Goal: Find specific page/section: Find specific page/section

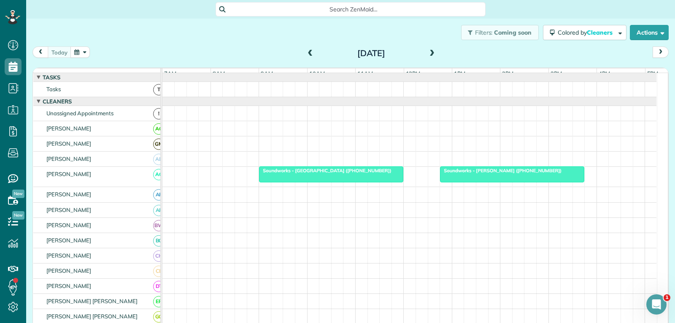
scroll to position [4, 4]
click at [361, 181] on div at bounding box center [330, 174] width 143 height 15
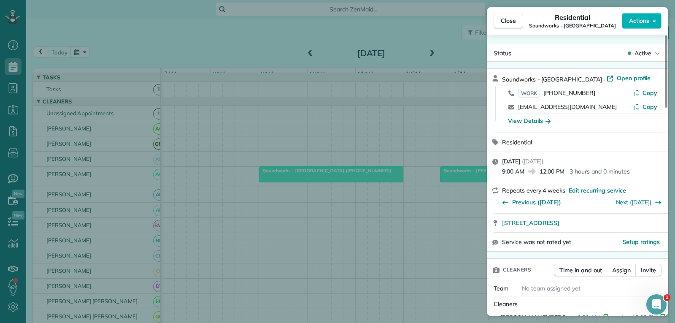
scroll to position [42, 0]
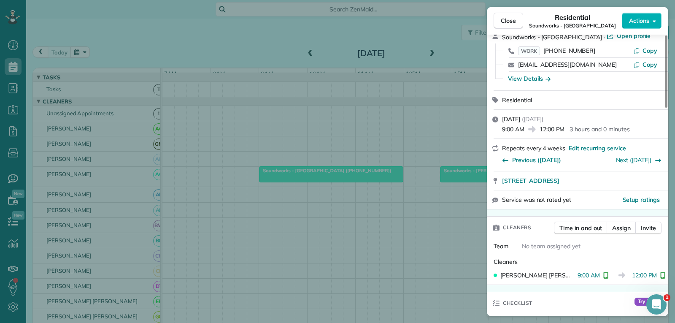
click at [510, 20] on span "Close" at bounding box center [508, 20] width 15 height 8
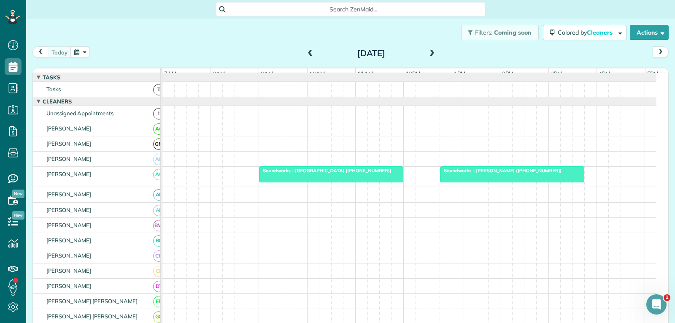
click at [480, 180] on div at bounding box center [511, 174] width 143 height 15
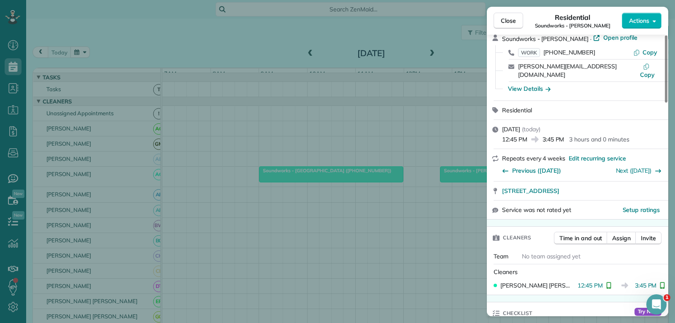
scroll to position [42, 0]
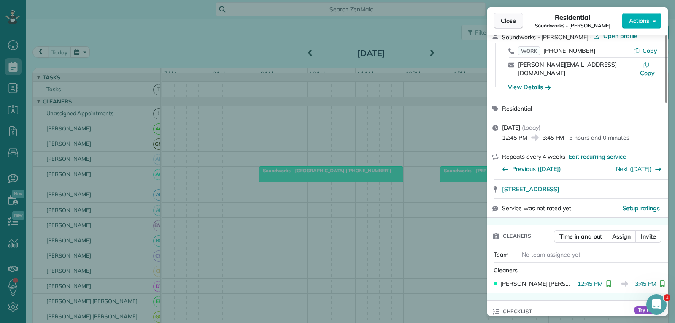
click at [512, 20] on span "Close" at bounding box center [508, 20] width 15 height 8
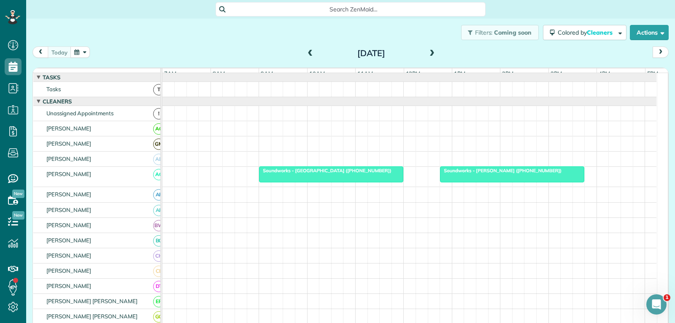
drag, startPoint x: 427, startPoint y: 54, endPoint x: 422, endPoint y: 57, distance: 5.9
click at [427, 54] on span at bounding box center [431, 54] width 9 height 8
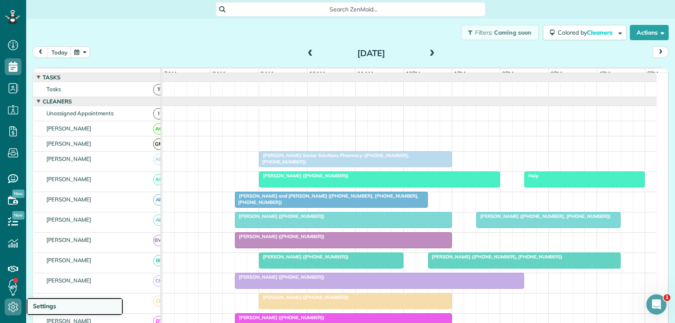
click at [44, 305] on span "Settings" at bounding box center [44, 306] width 23 height 8
